Goal: Transaction & Acquisition: Download file/media

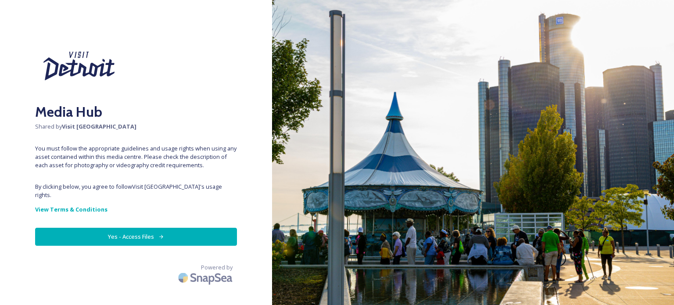
click at [195, 231] on button "Yes - Access Files" at bounding box center [136, 237] width 202 height 18
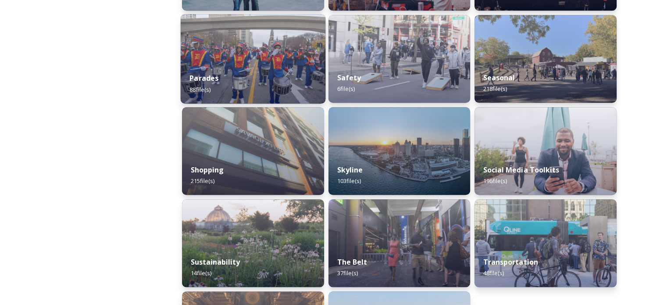
scroll to position [590, 0]
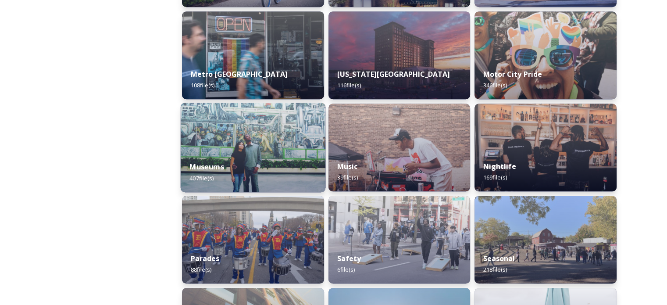
click at [250, 154] on div "Museums 407 file(s)" at bounding box center [253, 172] width 145 height 40
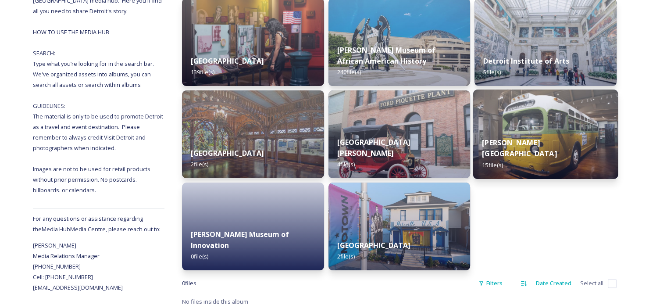
scroll to position [148, 0]
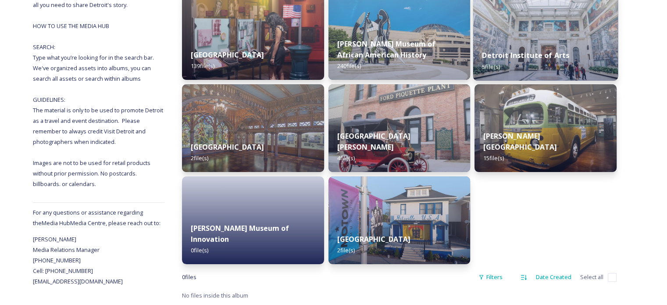
click at [542, 44] on div "Detroit Institute of Arts 5 file(s)" at bounding box center [545, 61] width 145 height 40
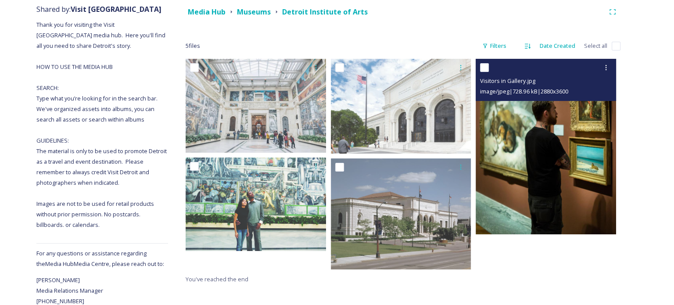
scroll to position [129, 0]
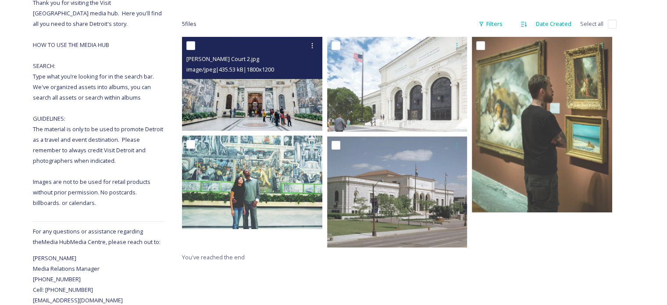
click at [236, 113] on img at bounding box center [252, 83] width 140 height 93
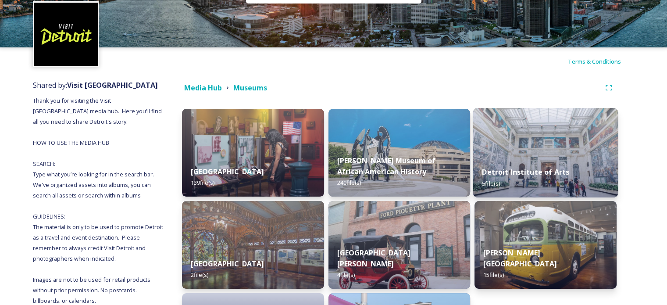
scroll to position [88, 0]
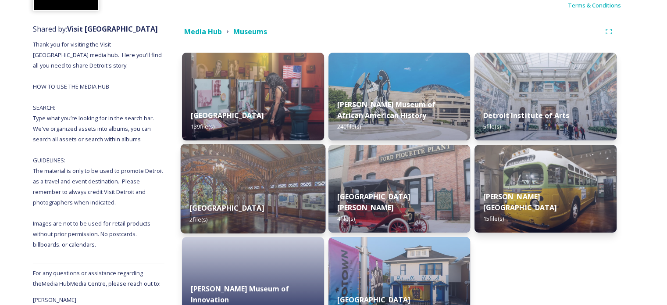
click at [284, 173] on img at bounding box center [253, 188] width 145 height 89
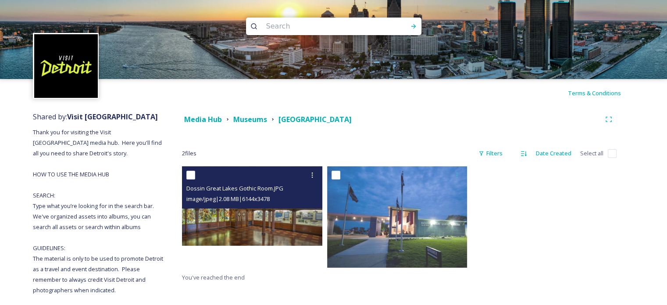
click at [257, 204] on div "Dossin Great Lakes Gothic Room.JPG image/jpeg | 2.08 MB | 6144 x 3478" at bounding box center [252, 187] width 140 height 42
click at [267, 220] on img at bounding box center [252, 205] width 140 height 79
